Goal: Task Accomplishment & Management: Manage account settings

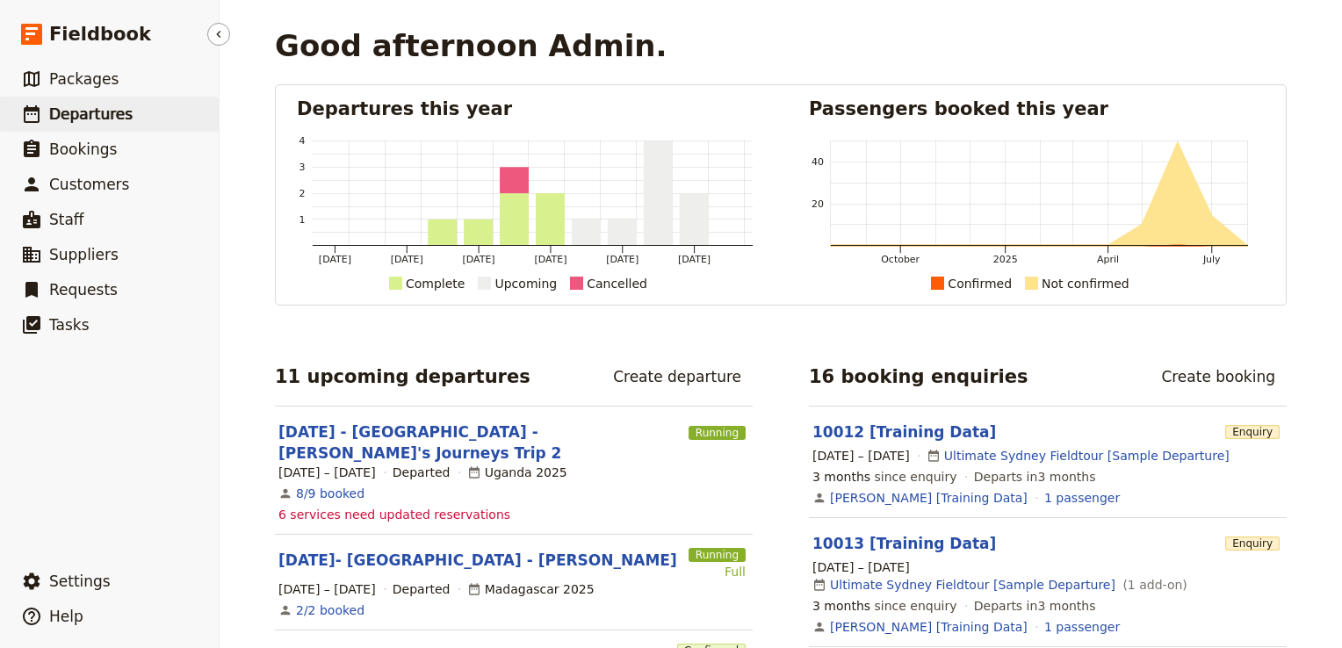
click at [126, 119] on link "​ Departures" at bounding box center [109, 114] width 219 height 35
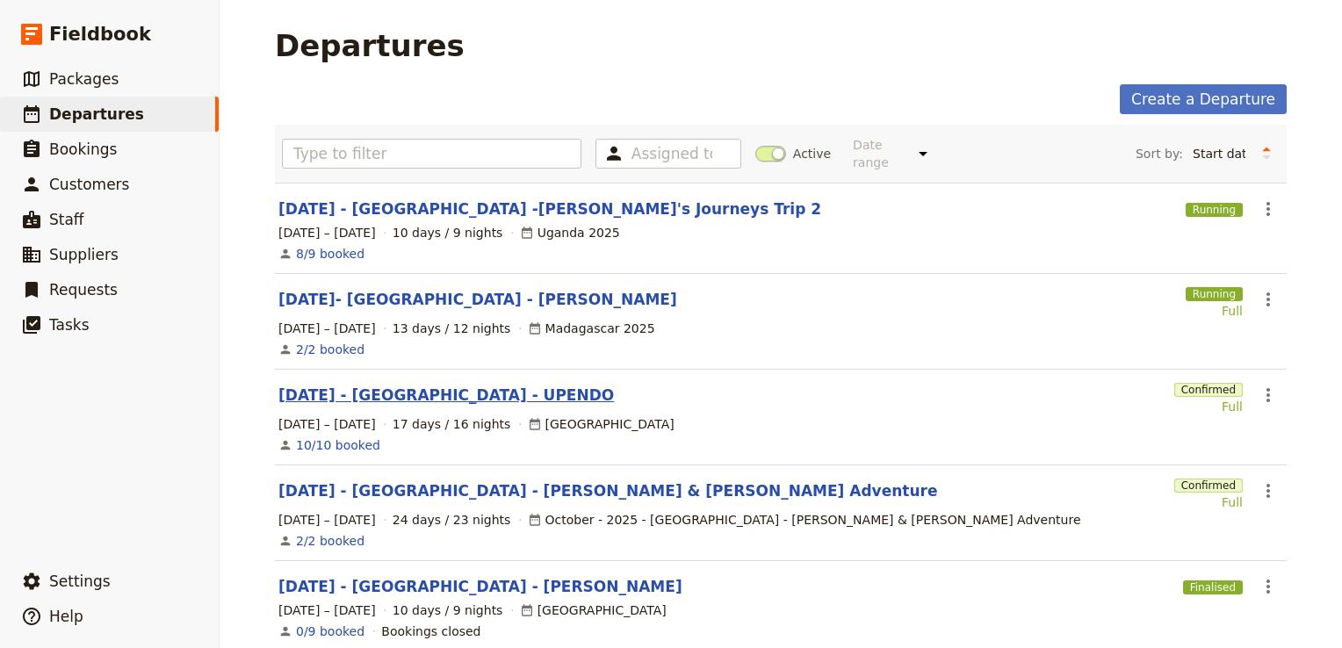
click at [409, 385] on link "[DATE] - [GEOGRAPHIC_DATA] - UPENDO" at bounding box center [446, 395] width 336 height 21
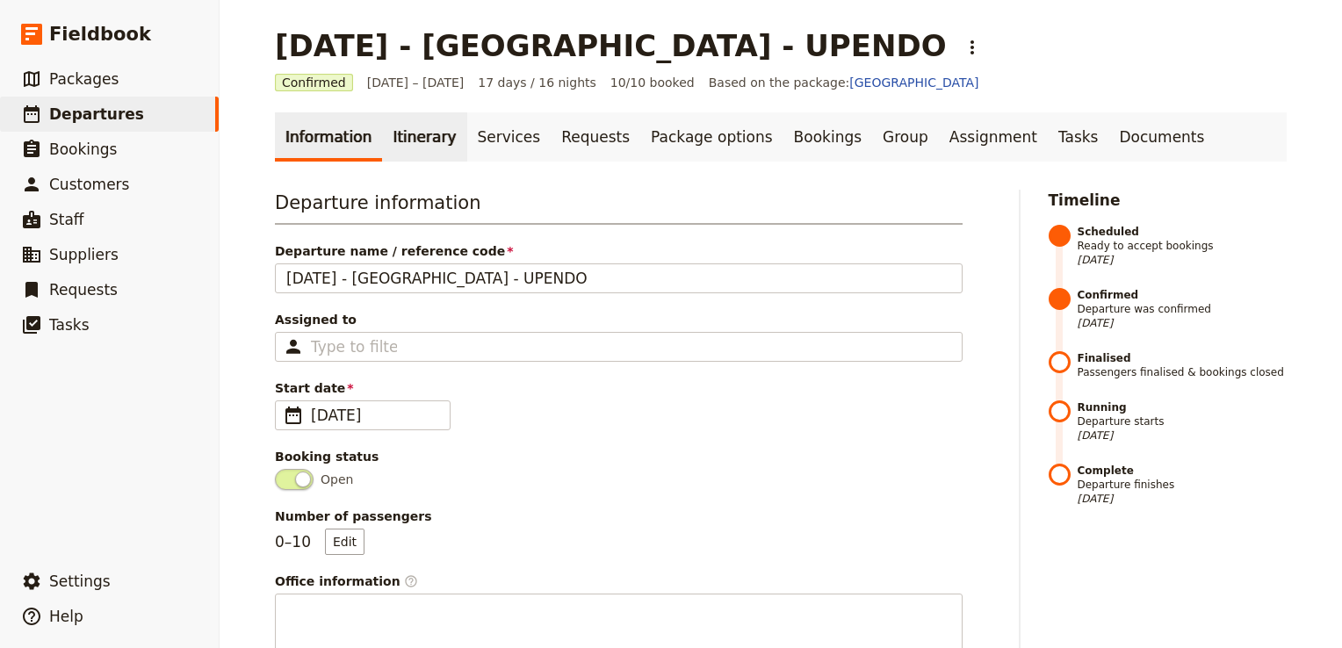
click at [400, 133] on link "Itinerary" at bounding box center [424, 136] width 84 height 49
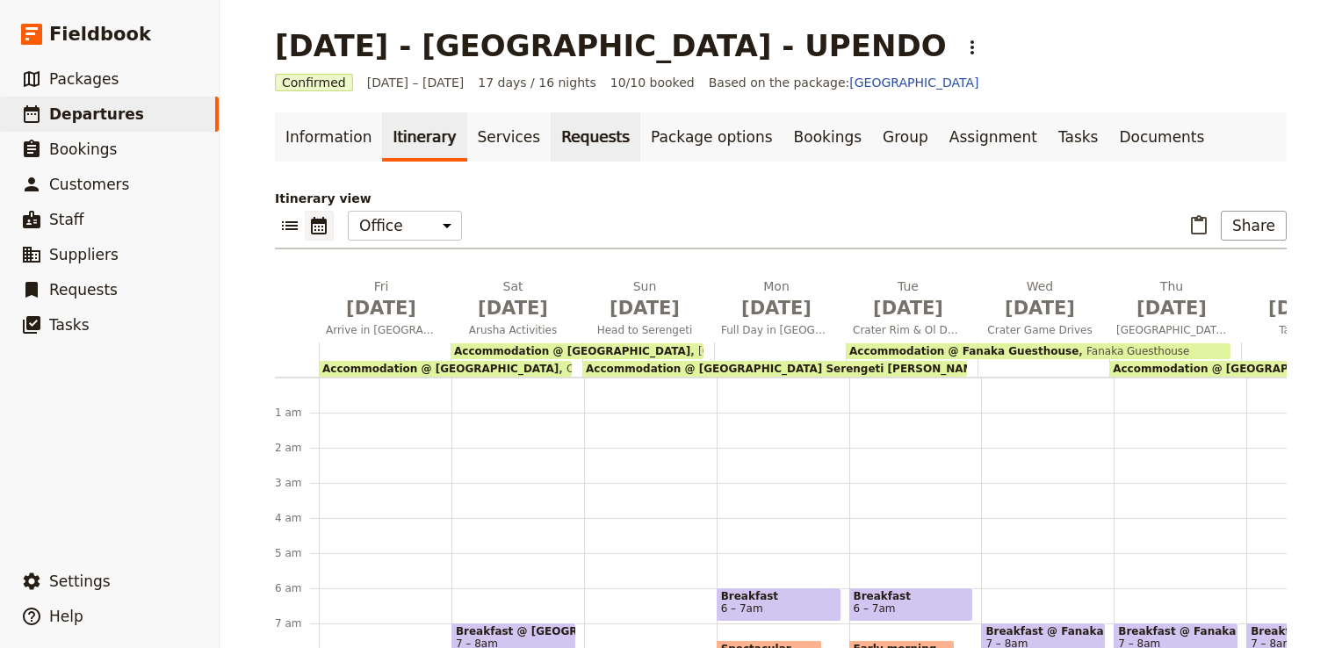
scroll to position [193, 0]
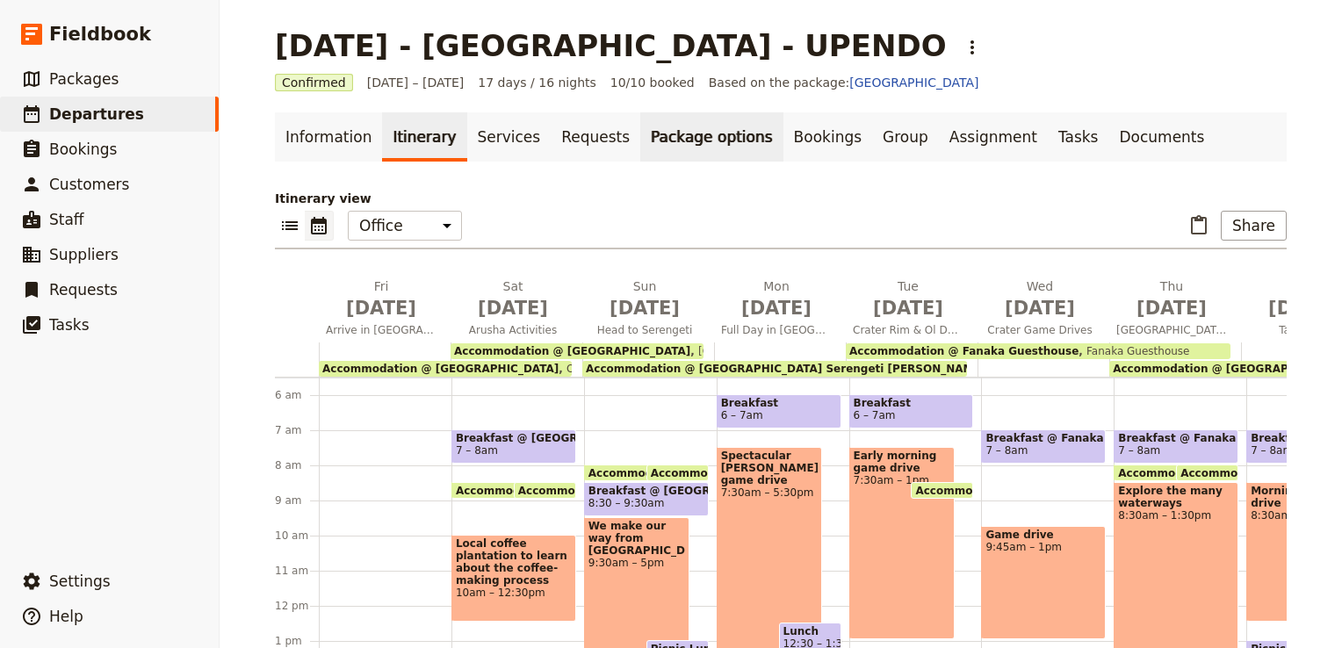
click at [665, 135] on link "Package options" at bounding box center [711, 136] width 142 height 49
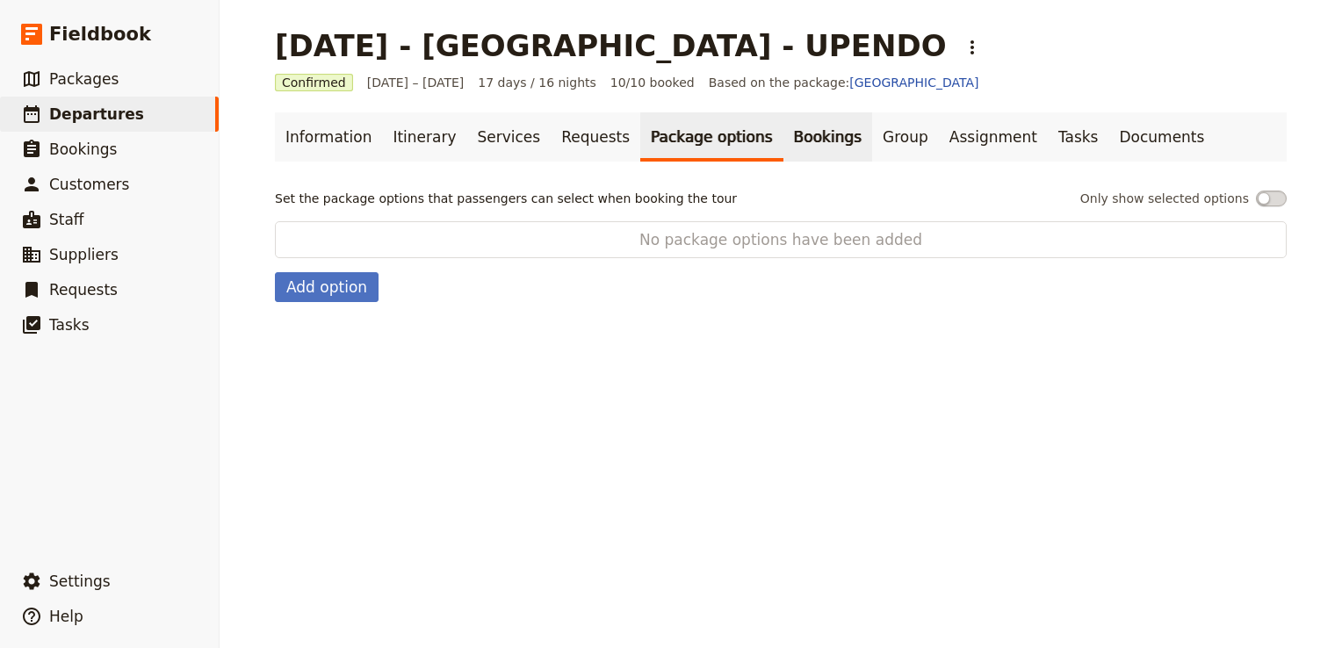
click at [784, 135] on link "Bookings" at bounding box center [828, 136] width 89 height 49
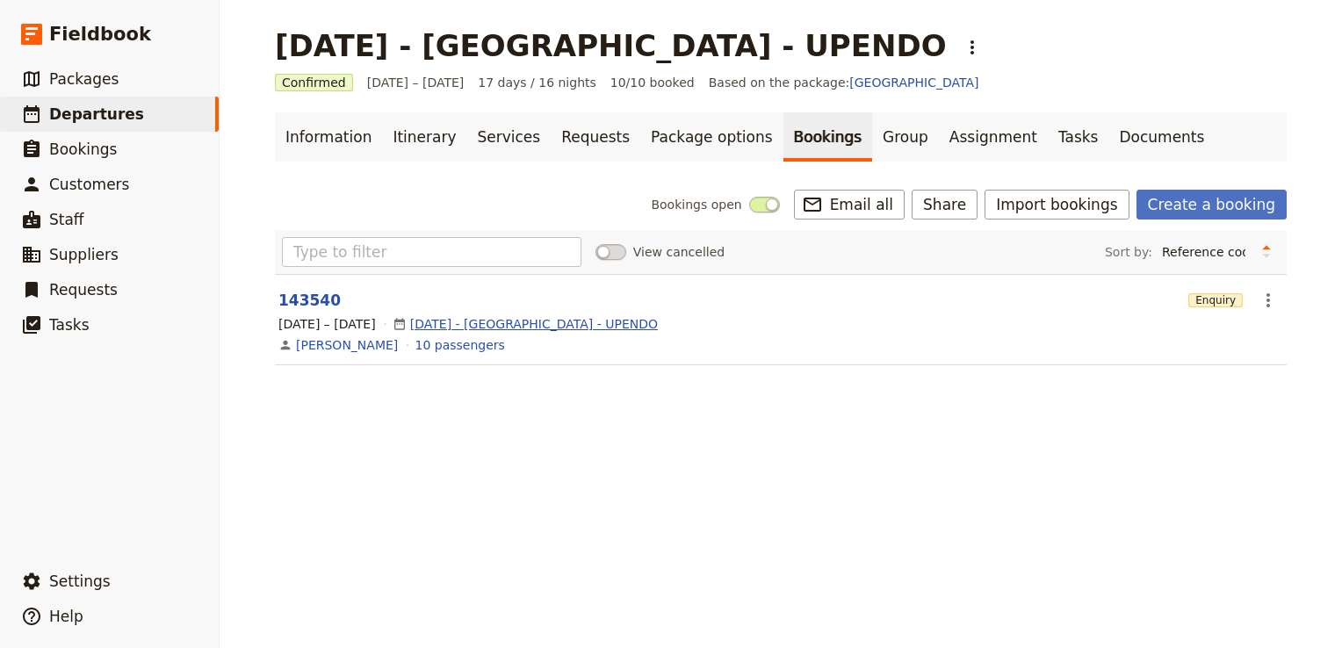
click at [494, 324] on link "[DATE] - [GEOGRAPHIC_DATA] - UPENDO" at bounding box center [534, 324] width 248 height 18
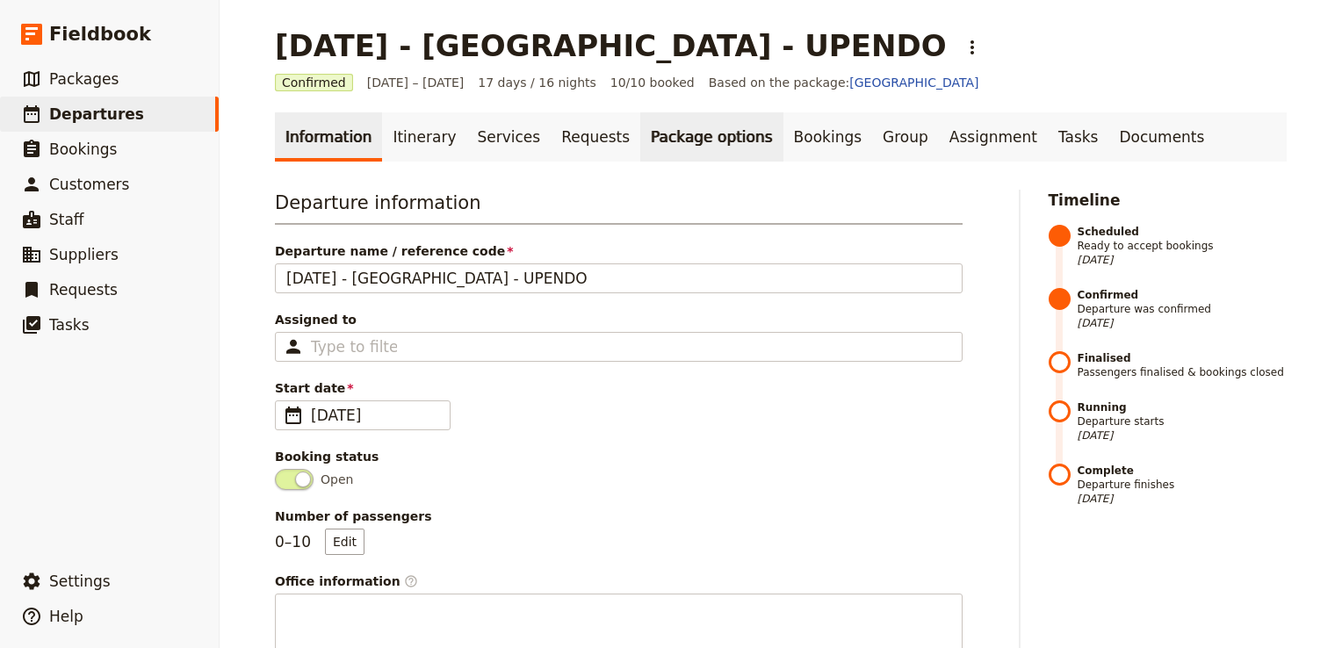
click at [664, 128] on link "Package options" at bounding box center [711, 136] width 142 height 49
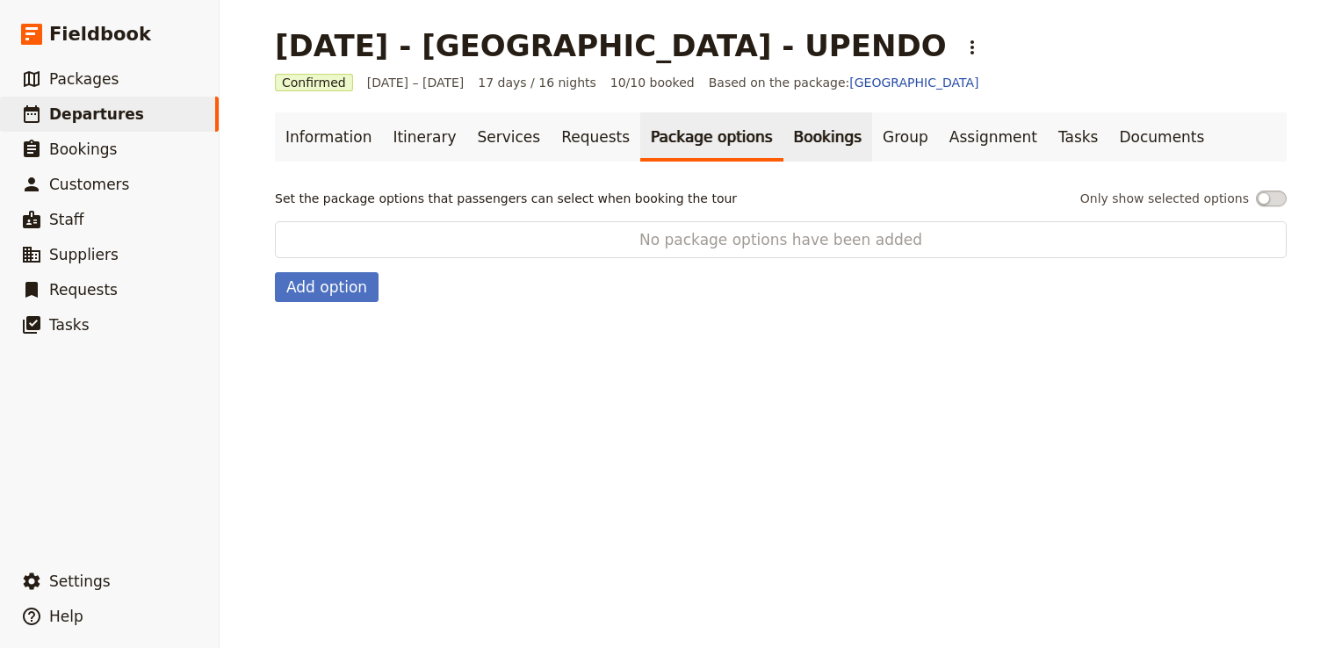
click at [784, 139] on link "Bookings" at bounding box center [828, 136] width 89 height 49
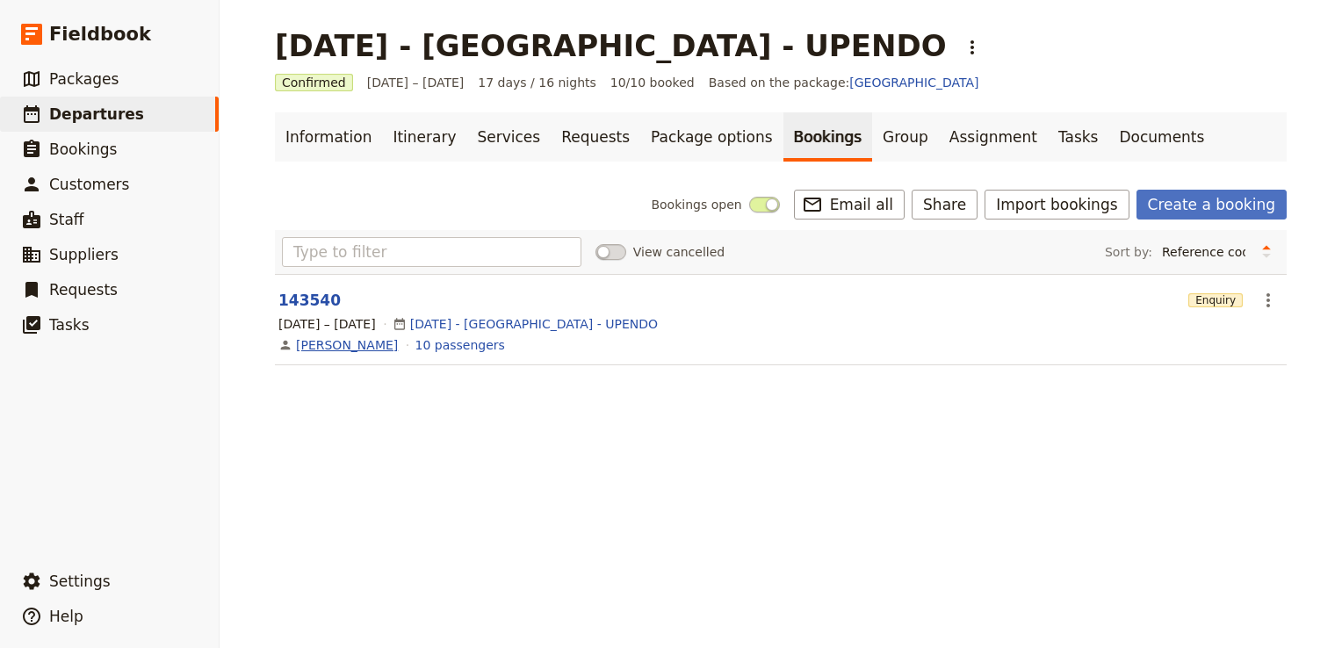
click at [344, 346] on link "[PERSON_NAME]" at bounding box center [347, 345] width 102 height 18
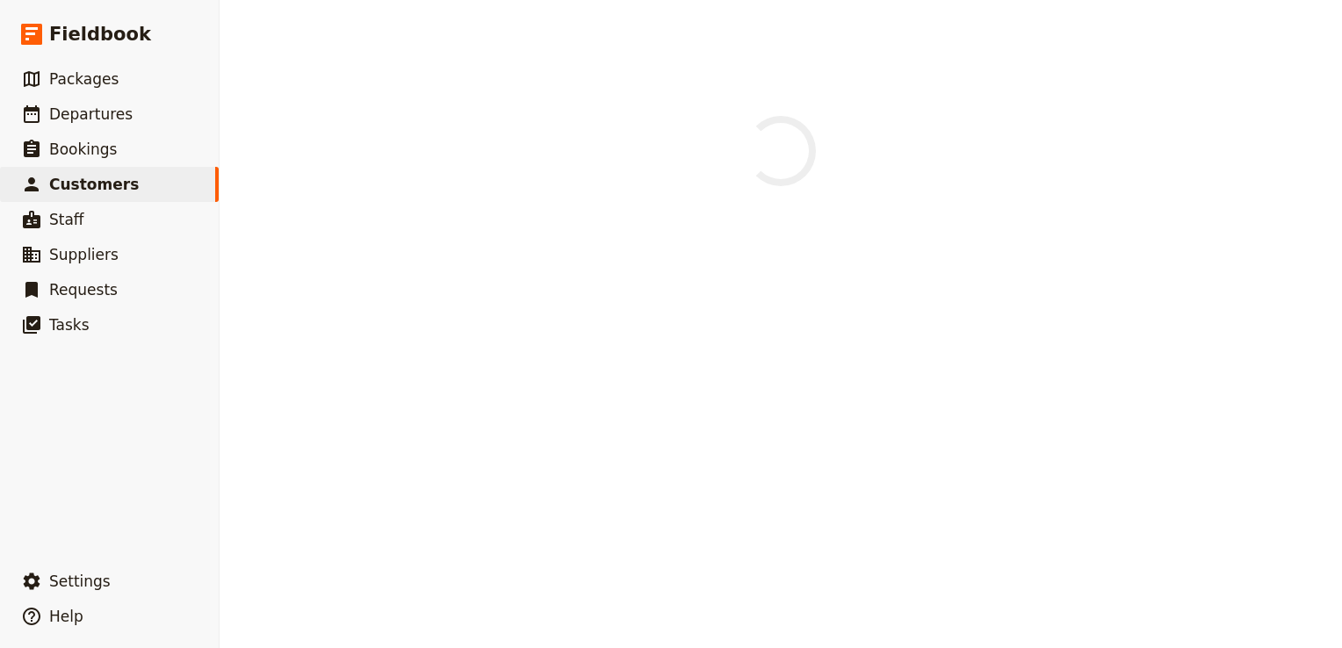
select select "[DEMOGRAPHIC_DATA]"
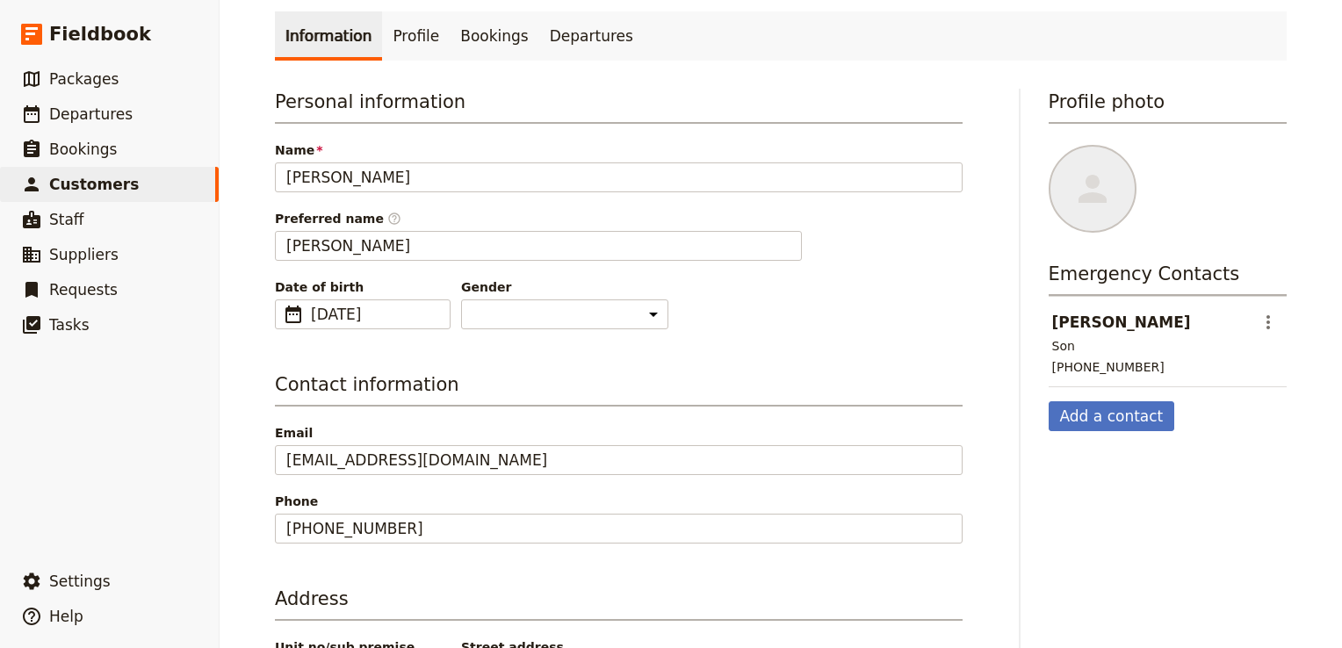
scroll to position [264, 0]
